Goal: Information Seeking & Learning: Learn about a topic

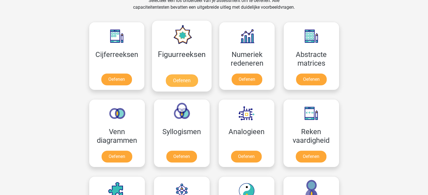
scroll to position [245, 0]
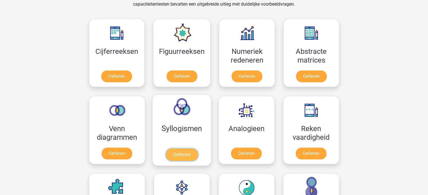
click at [194, 149] on link "Oefenen" at bounding box center [181, 155] width 32 height 12
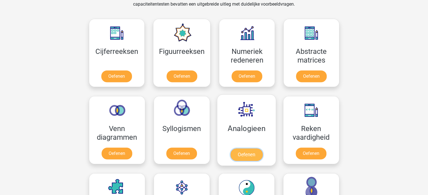
click at [251, 149] on link "Oefenen" at bounding box center [246, 155] width 32 height 12
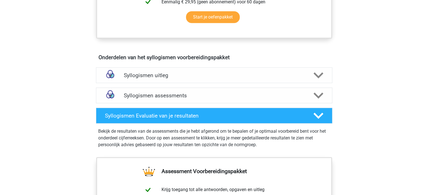
scroll to position [289, 0]
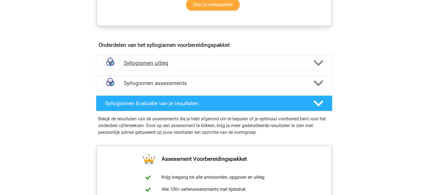
click at [151, 60] on h4 "Syllogismen uitleg" at bounding box center [214, 63] width 181 height 6
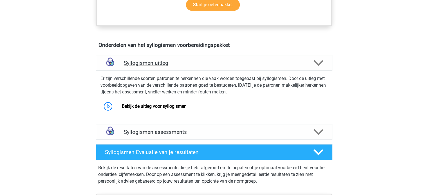
click at [161, 62] on h4 "Syllogismen uitleg" at bounding box center [214, 63] width 181 height 6
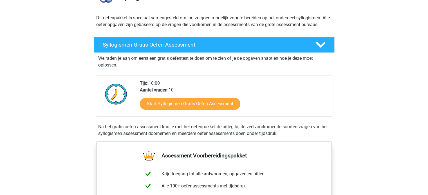
scroll to position [51, 0]
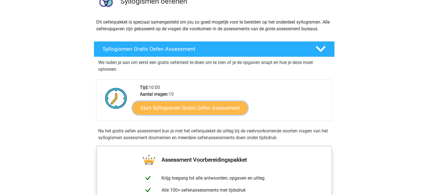
click at [153, 108] on link "Start Syllogismen Gratis Oefen Assessment" at bounding box center [190, 108] width 116 height 14
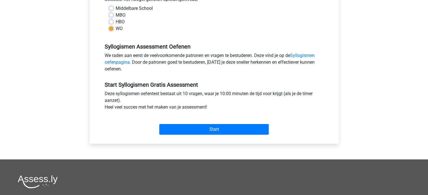
scroll to position [138, 0]
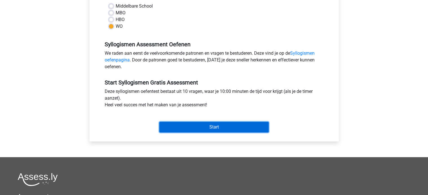
click at [176, 125] on input "Start" at bounding box center [213, 127] width 109 height 11
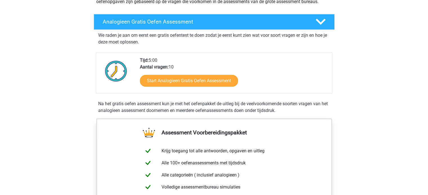
scroll to position [78, 0]
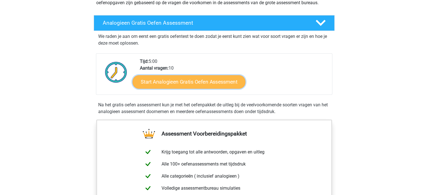
click at [205, 87] on link "Start Analogieen Gratis Oefen Assessment" at bounding box center [188, 82] width 113 height 14
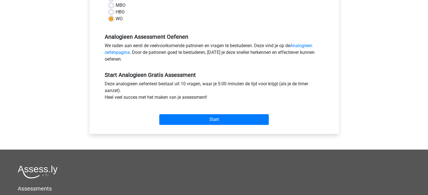
scroll to position [161, 0]
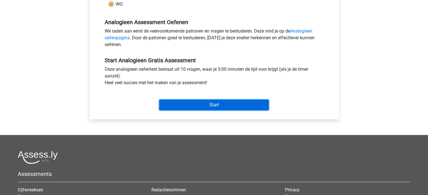
click at [187, 108] on input "Start" at bounding box center [213, 105] width 109 height 11
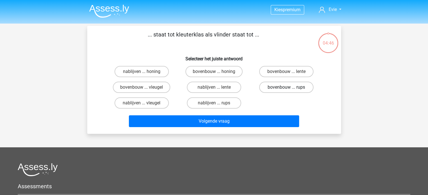
click at [275, 86] on label "bovenbouw ... rups" at bounding box center [286, 87] width 54 height 11
click at [286, 87] on input "bovenbouw ... rups" at bounding box center [288, 89] width 4 height 4
radio input "true"
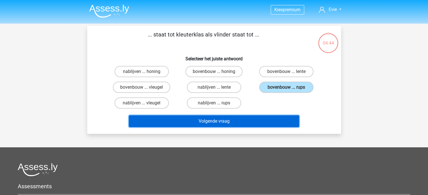
click at [248, 119] on button "Volgende vraag" at bounding box center [214, 122] width 170 height 12
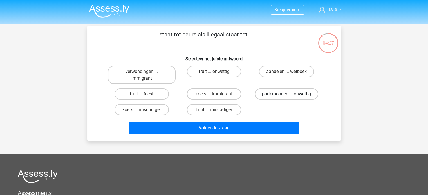
click at [267, 94] on label "portemonnee ... onwettig" at bounding box center [287, 94] width 64 height 11
click at [286, 94] on input "portemonnee ... onwettig" at bounding box center [288, 96] width 4 height 4
radio input "true"
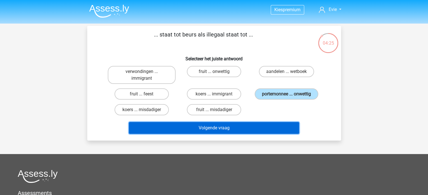
click at [241, 127] on button "Volgende vraag" at bounding box center [214, 128] width 170 height 12
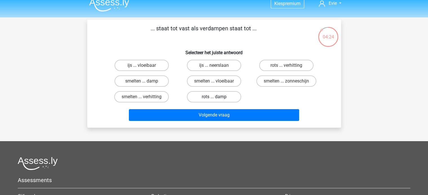
scroll to position [6, 0]
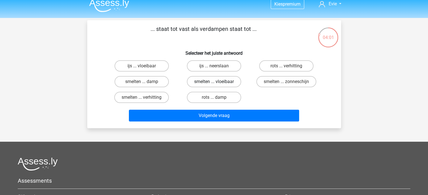
click at [196, 82] on label "smelten ... vloeibaar" at bounding box center [214, 81] width 54 height 11
click at [214, 82] on input "smelten ... vloeibaar" at bounding box center [216, 84] width 4 height 4
radio input "true"
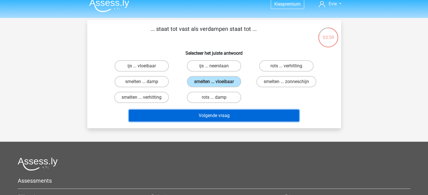
click at [218, 119] on button "Volgende vraag" at bounding box center [214, 116] width 170 height 12
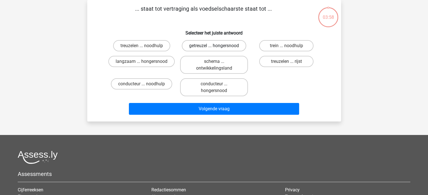
scroll to position [0, 0]
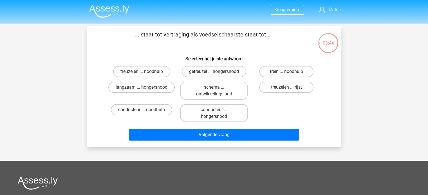
click at [230, 75] on label "getreuzel ... hongersnood" at bounding box center [214, 71] width 64 height 11
click at [217, 75] on input "getreuzel ... hongersnood" at bounding box center [216, 74] width 4 height 4
radio input "true"
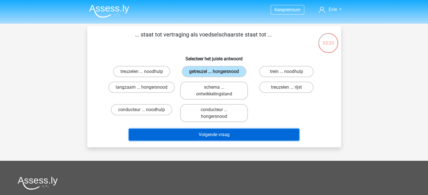
click at [255, 140] on button "Volgende vraag" at bounding box center [214, 135] width 170 height 12
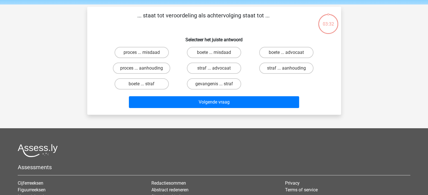
scroll to position [26, 0]
